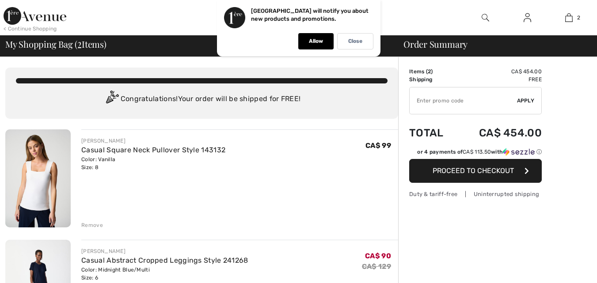
scroll to position [44, 0]
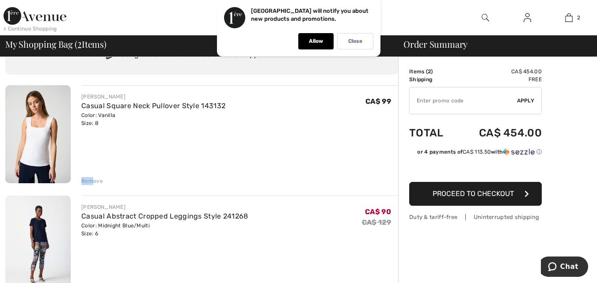
click at [93, 177] on div "Remove" at bounding box center [92, 181] width 22 height 8
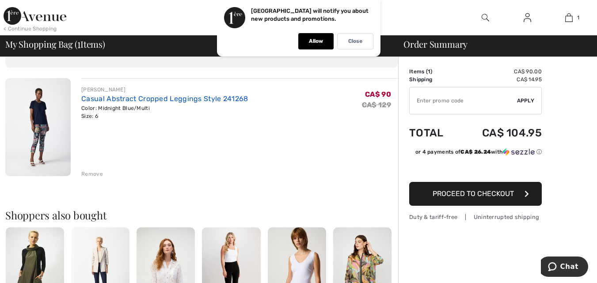
scroll to position [0, 0]
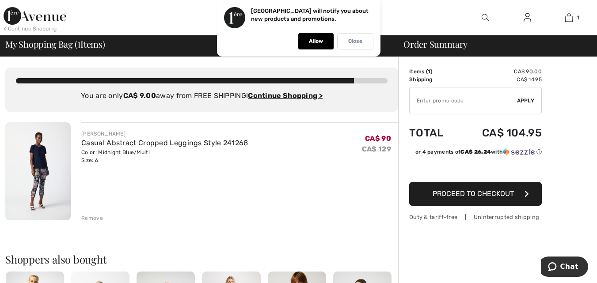
click at [354, 39] on p "Close" at bounding box center [355, 41] width 14 height 7
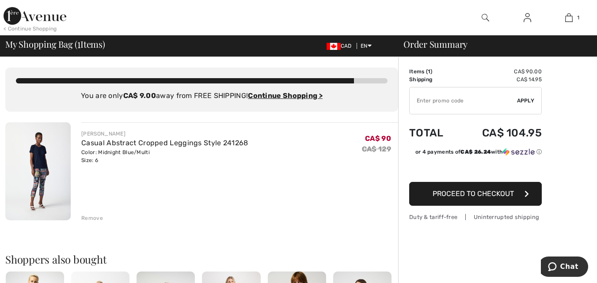
click at [44, 27] on div "< Continue Shopping" at bounding box center [30, 29] width 53 height 8
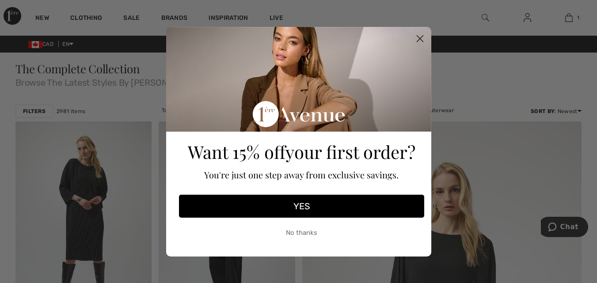
click at [418, 35] on circle "Close dialog" at bounding box center [419, 38] width 15 height 15
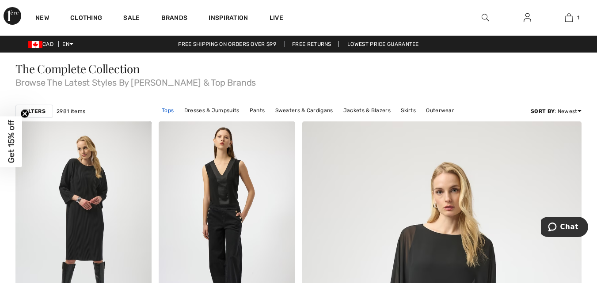
click at [169, 109] on link "Tops" at bounding box center [167, 110] width 21 height 11
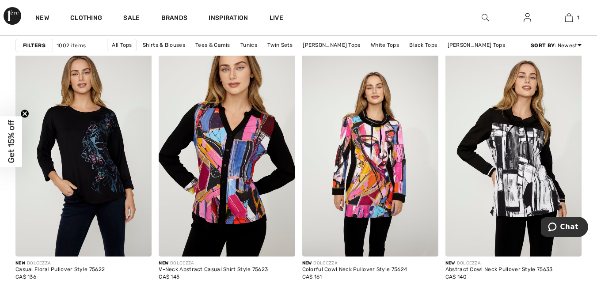
scroll to position [1236, 0]
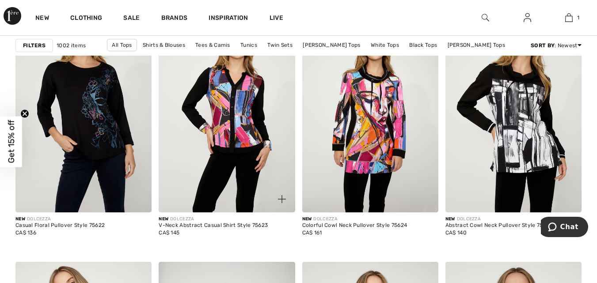
click at [241, 137] on img at bounding box center [227, 110] width 136 height 204
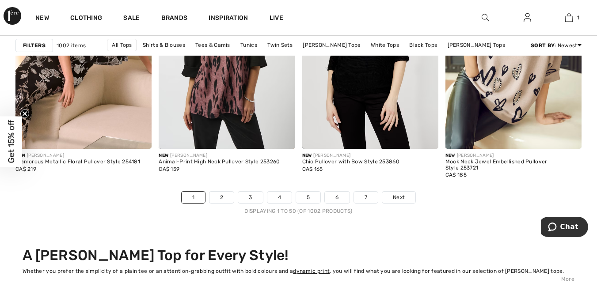
scroll to position [3842, 0]
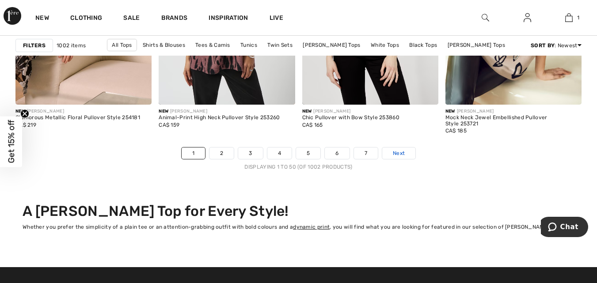
click at [399, 153] on span "Next" at bounding box center [399, 153] width 12 height 8
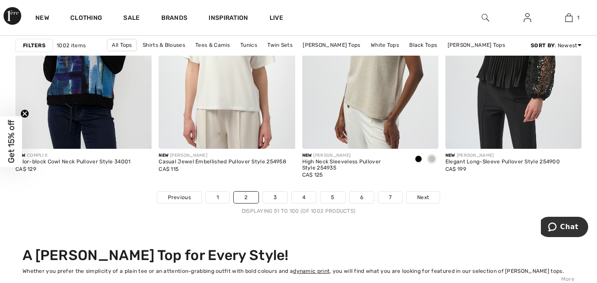
scroll to position [3842, 0]
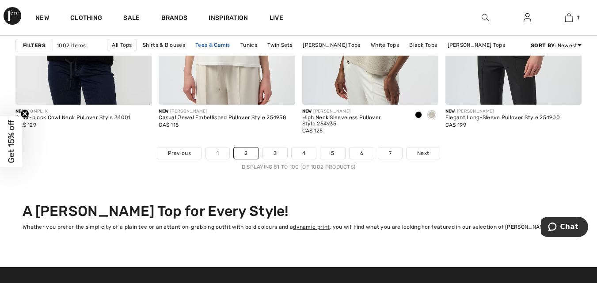
click at [223, 42] on link "Tees & Camis" at bounding box center [213, 44] width 44 height 11
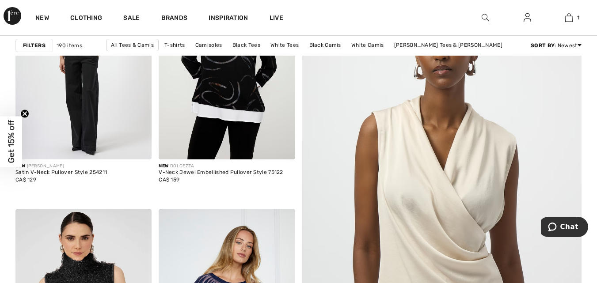
scroll to position [3091, 0]
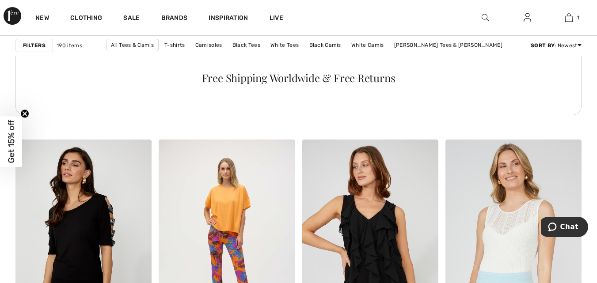
click at [25, 111] on circle "Close teaser" at bounding box center [25, 114] width 8 height 8
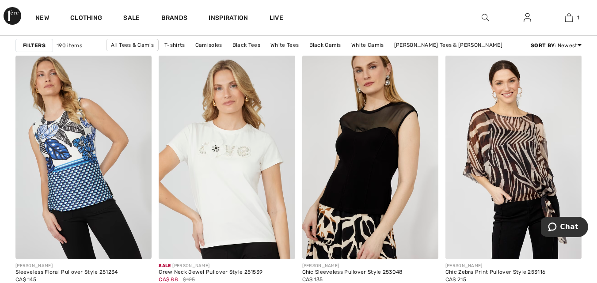
scroll to position [2694, 0]
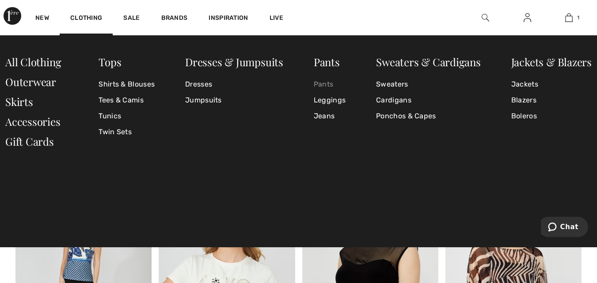
click at [323, 84] on link "Pants" at bounding box center [330, 84] width 32 height 16
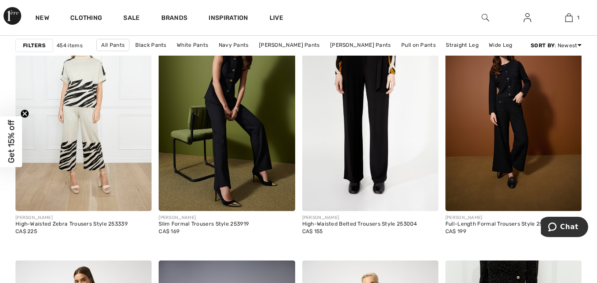
scroll to position [3312, 0]
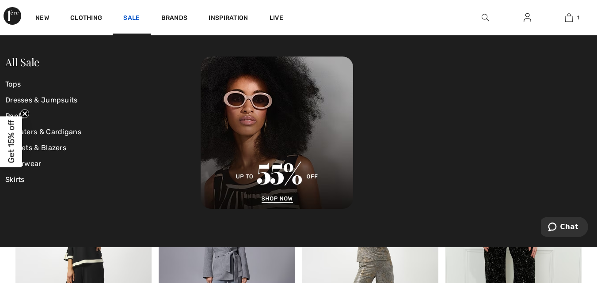
click at [131, 17] on link "Sale" at bounding box center [131, 18] width 16 height 9
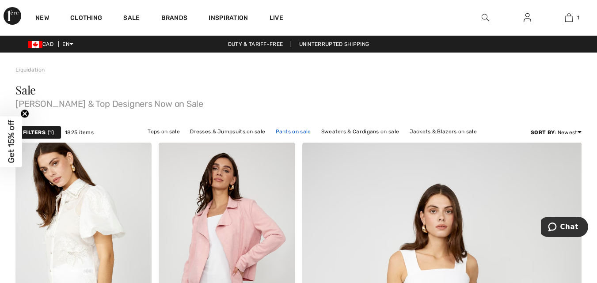
click at [297, 128] on link "Pants on sale" at bounding box center [293, 131] width 44 height 11
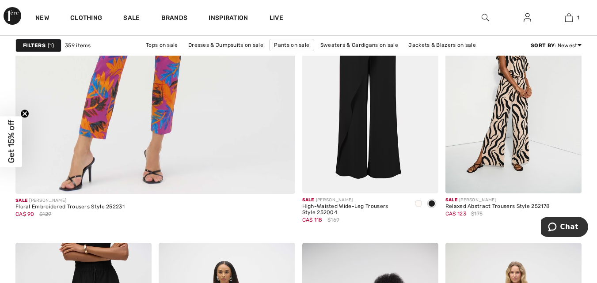
scroll to position [2341, 0]
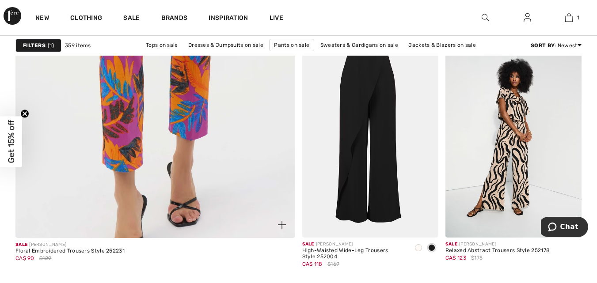
click at [194, 159] on img at bounding box center [155, 31] width 335 height 503
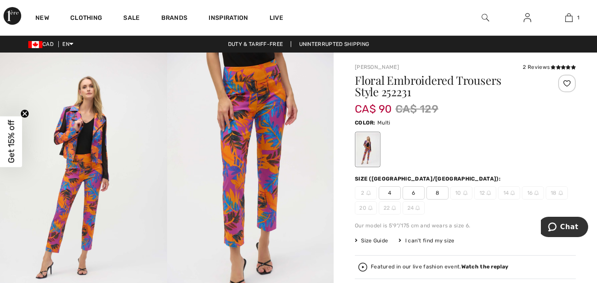
click at [414, 191] on span "6" at bounding box center [413, 192] width 22 height 13
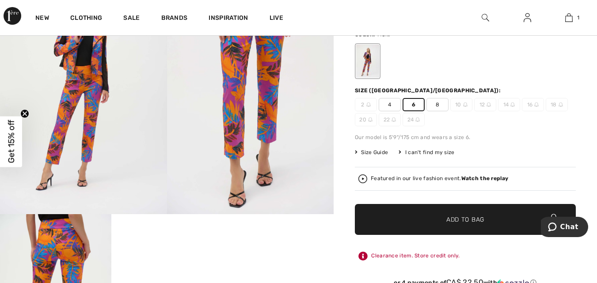
scroll to position [132, 0]
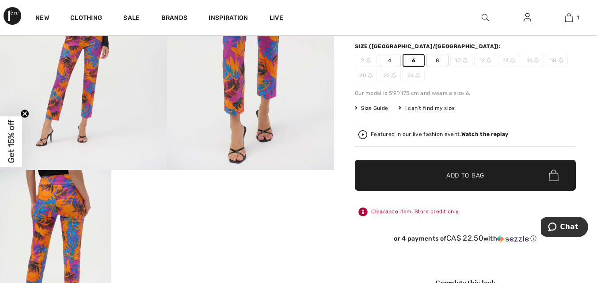
click at [457, 175] on span "Add to Bag" at bounding box center [465, 175] width 38 height 9
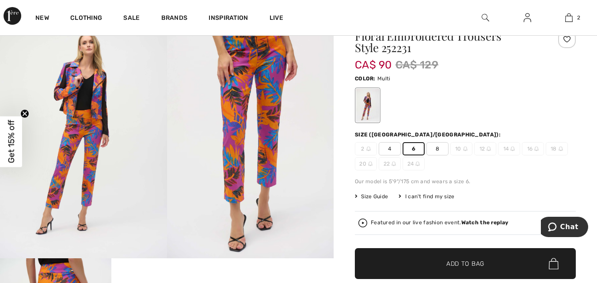
scroll to position [0, 0]
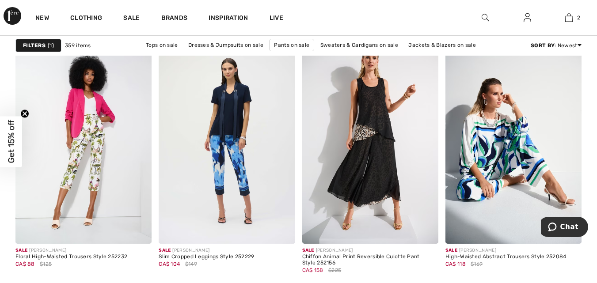
scroll to position [3489, 0]
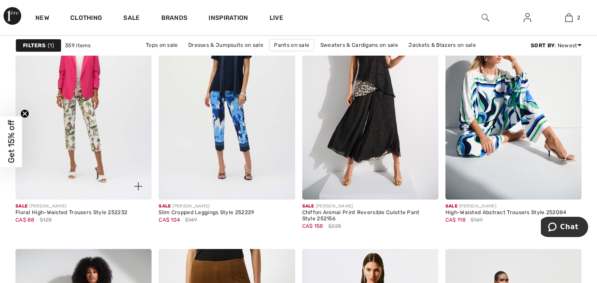
click at [93, 144] on img at bounding box center [83, 98] width 136 height 204
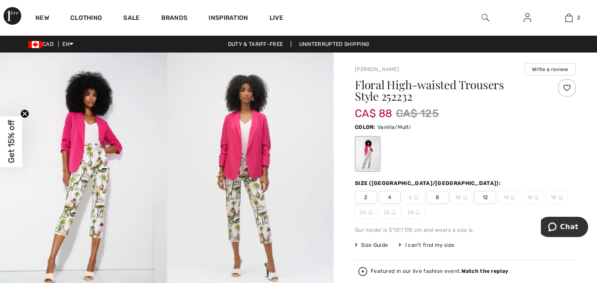
scroll to position [44, 0]
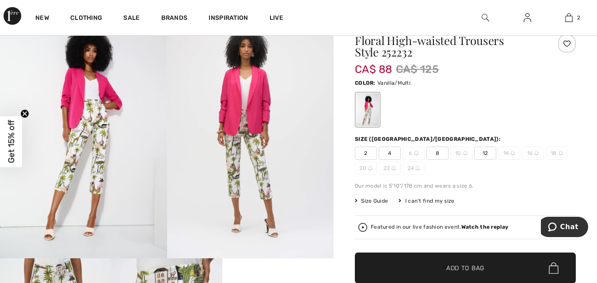
click at [439, 152] on span "8" at bounding box center [437, 153] width 22 height 13
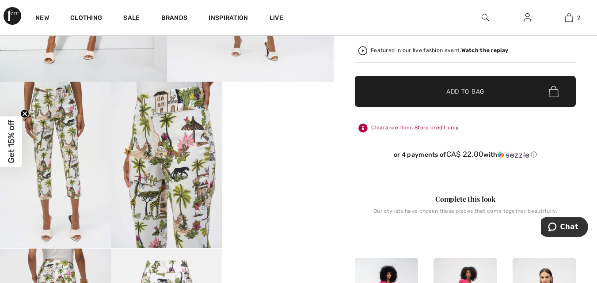
scroll to position [177, 0]
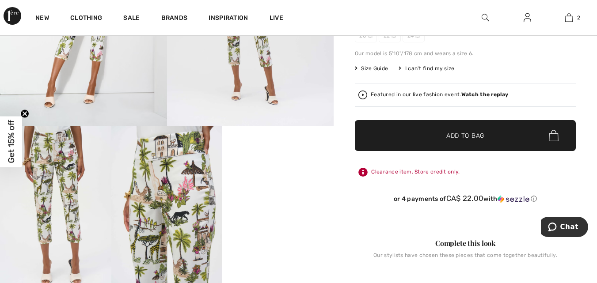
click at [459, 134] on span "Add to Bag" at bounding box center [465, 135] width 38 height 9
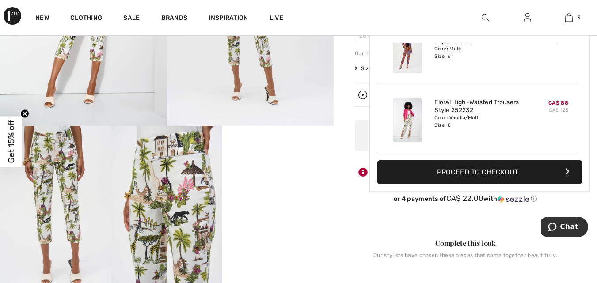
scroll to position [0, 0]
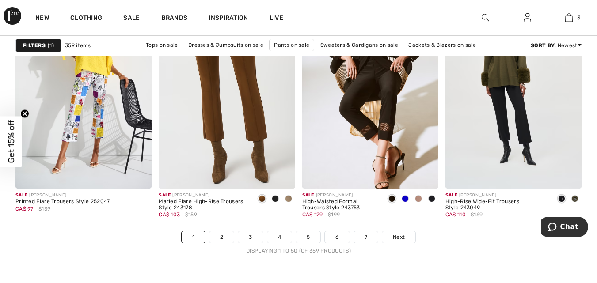
scroll to position [3798, 0]
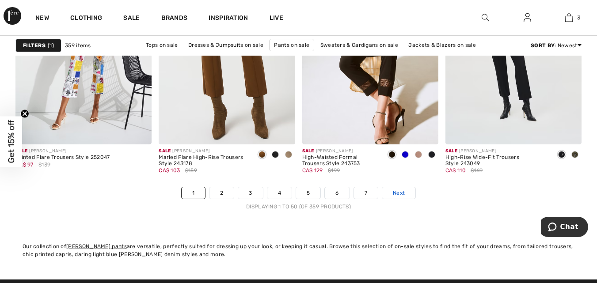
click at [406, 192] on link "Next" at bounding box center [398, 192] width 33 height 11
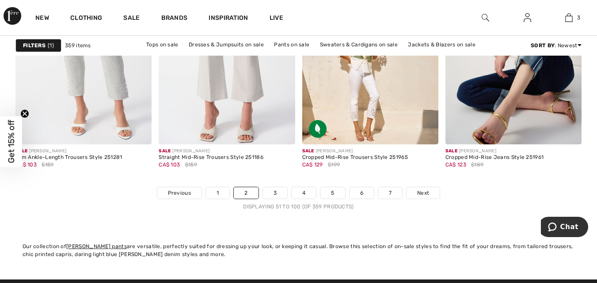
scroll to position [3842, 0]
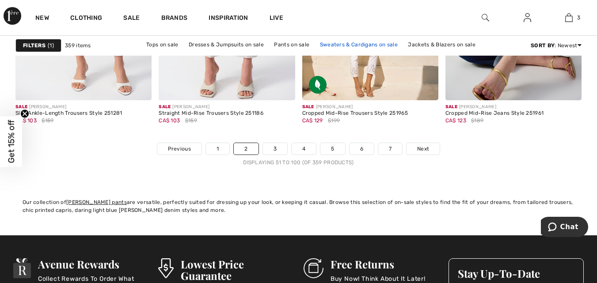
click at [357, 44] on link "Sweaters & Cardigans on sale" at bounding box center [358, 44] width 87 height 11
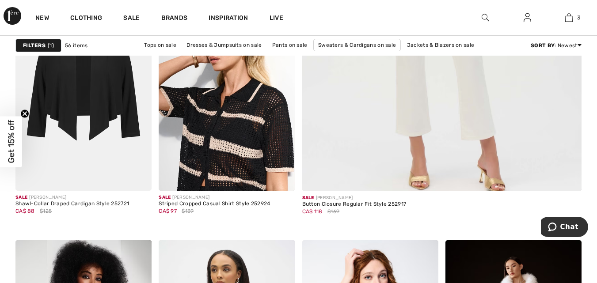
scroll to position [309, 0]
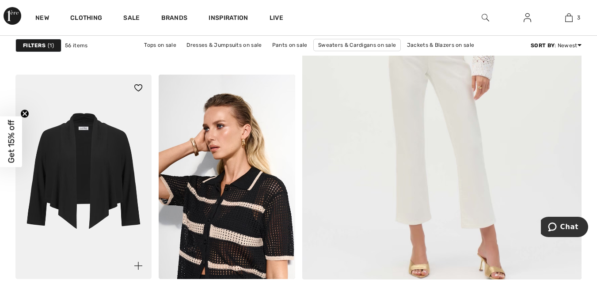
click at [108, 174] on img at bounding box center [83, 177] width 136 height 204
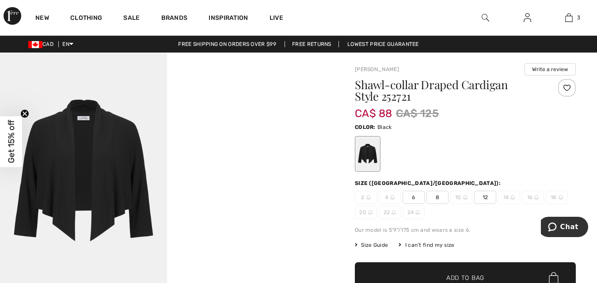
scroll to position [44, 0]
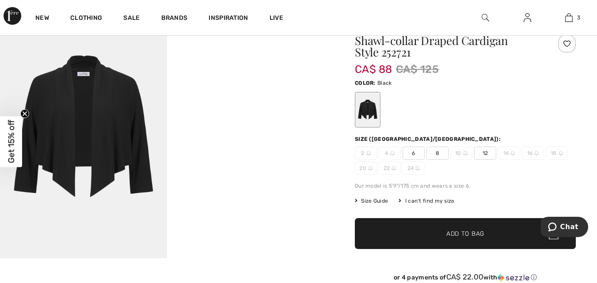
click at [438, 155] on span "8" at bounding box center [437, 153] width 22 height 13
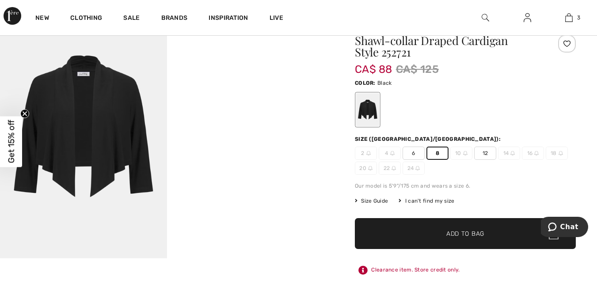
click at [366, 197] on span "Size Guide" at bounding box center [371, 201] width 33 height 8
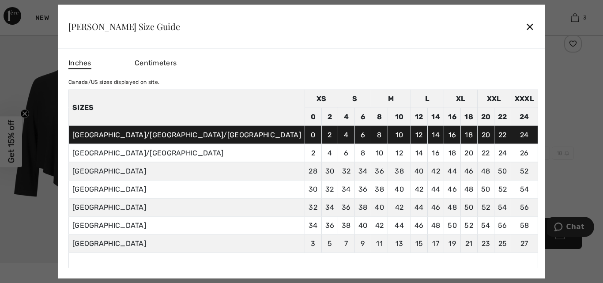
click at [526, 25] on div "✕" at bounding box center [530, 26] width 9 height 19
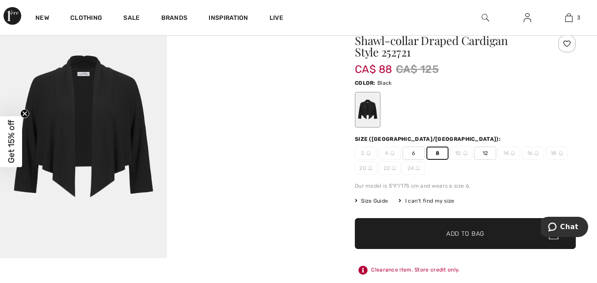
click at [461, 235] on span "Add to Bag" at bounding box center [465, 233] width 38 height 9
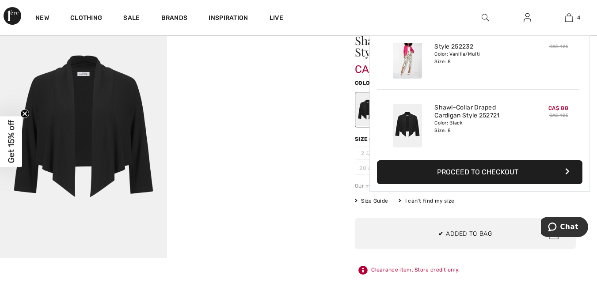
scroll to position [165, 0]
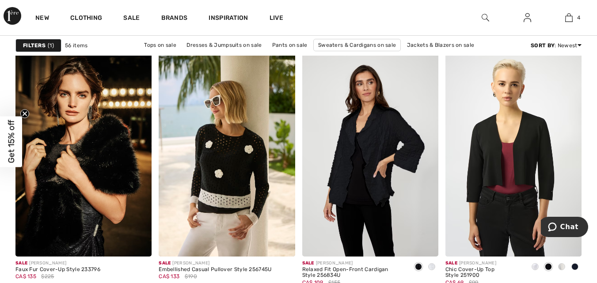
scroll to position [883, 0]
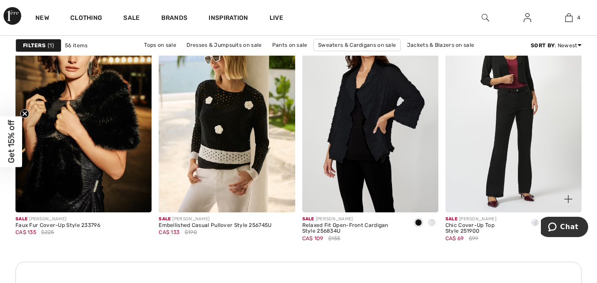
click at [520, 136] on img at bounding box center [513, 110] width 136 height 204
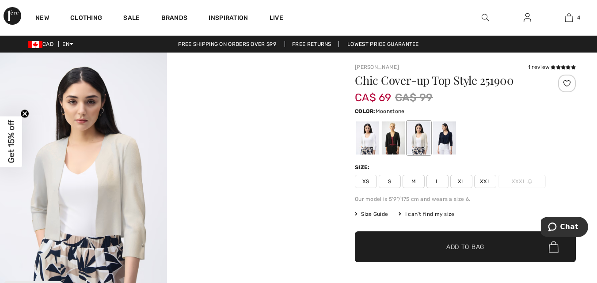
scroll to position [44, 0]
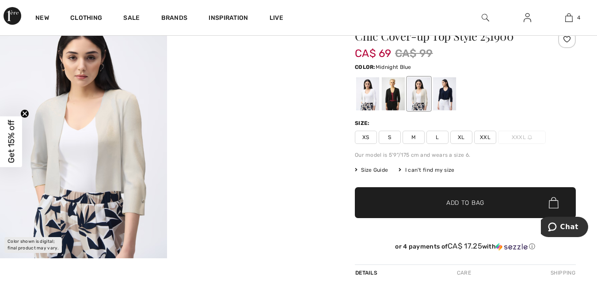
click at [450, 94] on div at bounding box center [444, 93] width 23 height 33
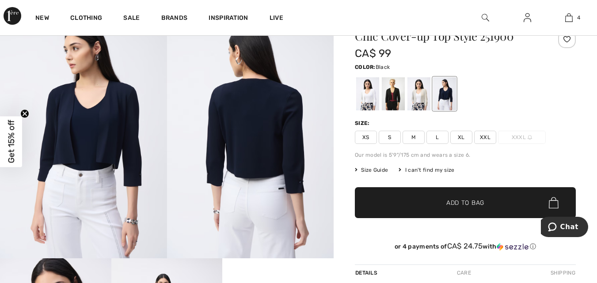
click at [390, 95] on div at bounding box center [393, 93] width 23 height 33
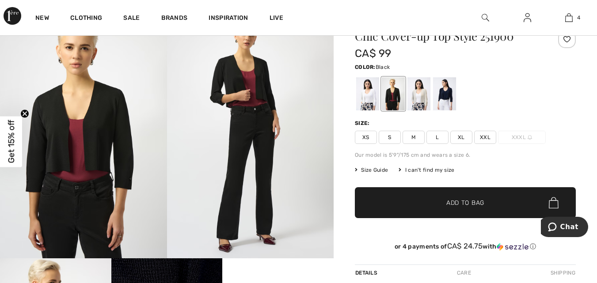
click at [413, 139] on span "M" at bounding box center [413, 137] width 22 height 13
click at [458, 201] on span "Add to Bag" at bounding box center [465, 202] width 38 height 9
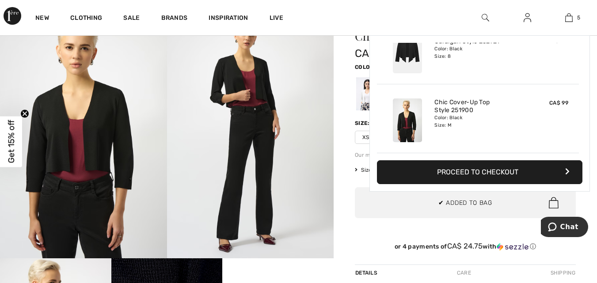
scroll to position [0, 0]
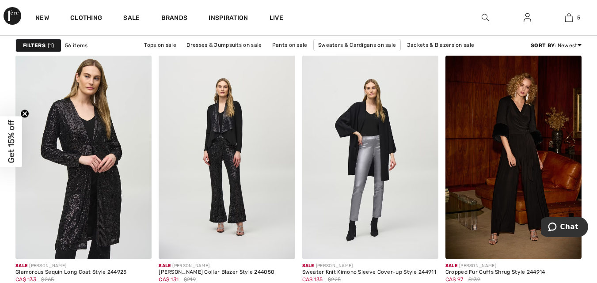
scroll to position [2870, 0]
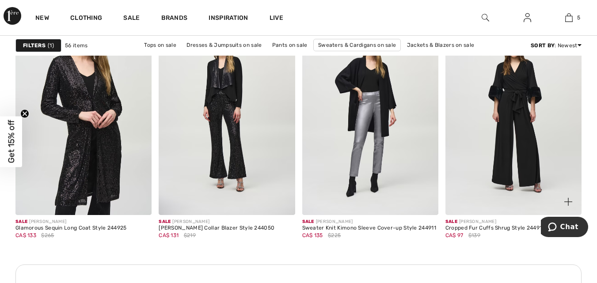
click at [546, 172] on img at bounding box center [513, 113] width 136 height 204
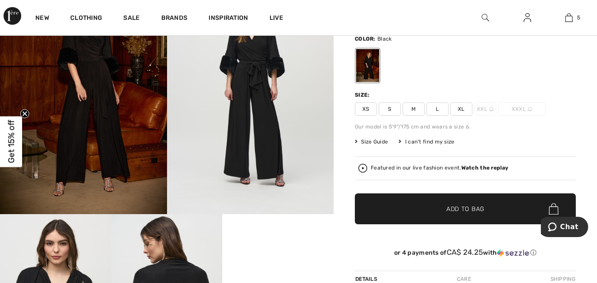
scroll to position [44, 0]
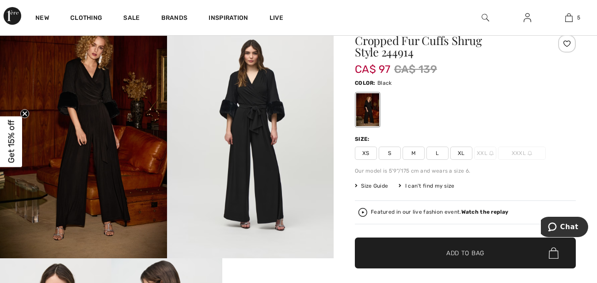
click at [415, 151] on span "M" at bounding box center [413, 153] width 22 height 13
click at [465, 256] on span "Add to Bag" at bounding box center [465, 253] width 38 height 9
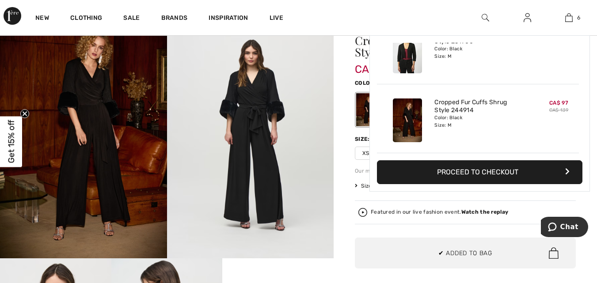
scroll to position [0, 0]
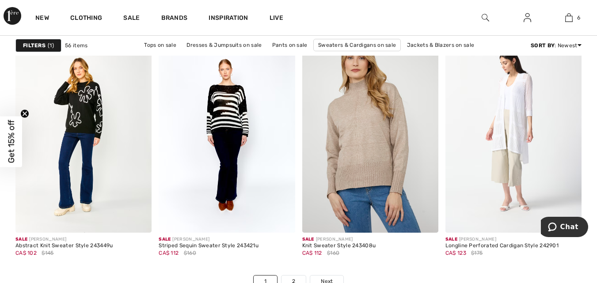
scroll to position [3754, 0]
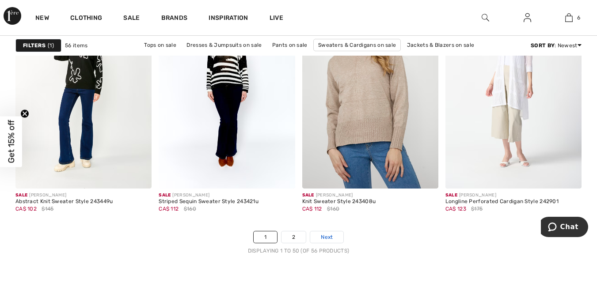
click at [326, 234] on span "Next" at bounding box center [327, 237] width 12 height 8
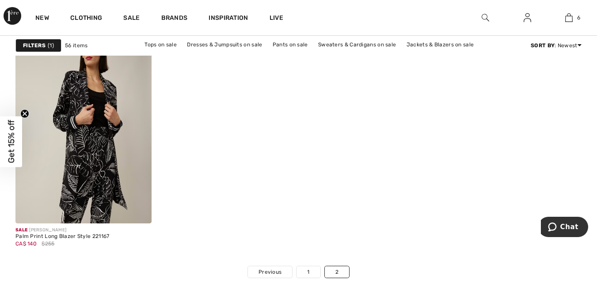
scroll to position [662, 0]
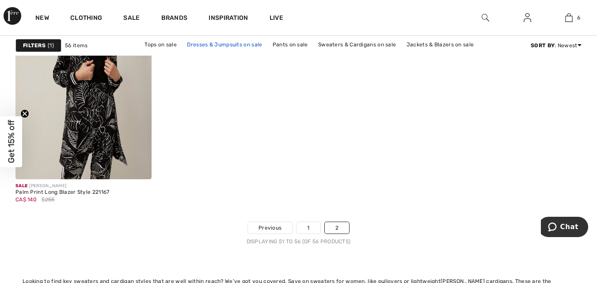
click at [233, 43] on link "Dresses & Jumpsuits on sale" at bounding box center [224, 44] width 84 height 11
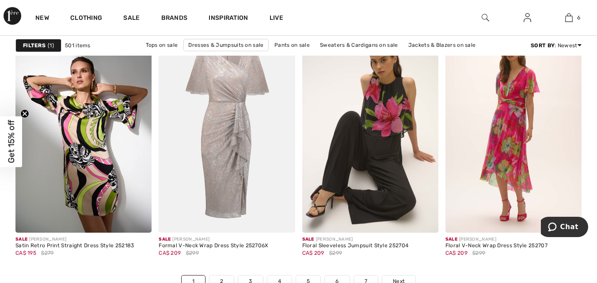
scroll to position [3754, 0]
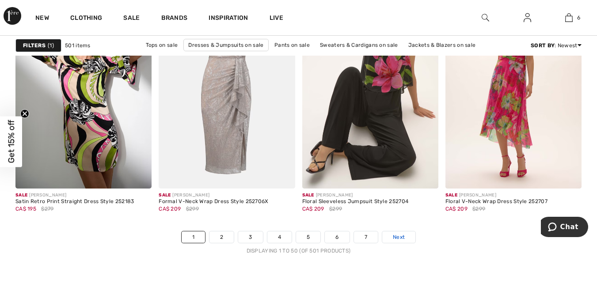
click at [404, 234] on span "Next" at bounding box center [399, 237] width 12 height 8
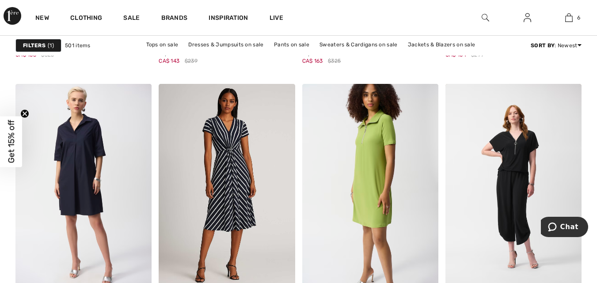
scroll to position [3445, 0]
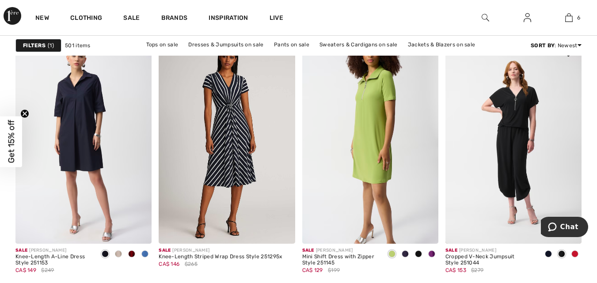
click at [574, 254] on span at bounding box center [574, 253] width 7 height 7
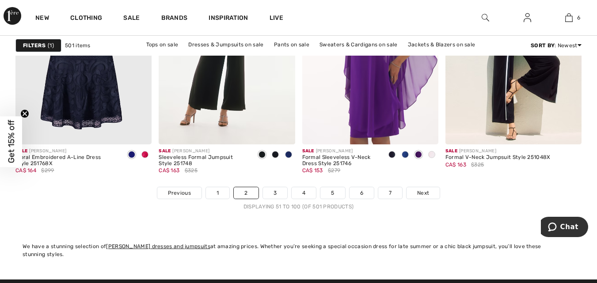
scroll to position [3842, 0]
